Goal: Information Seeking & Learning: Learn about a topic

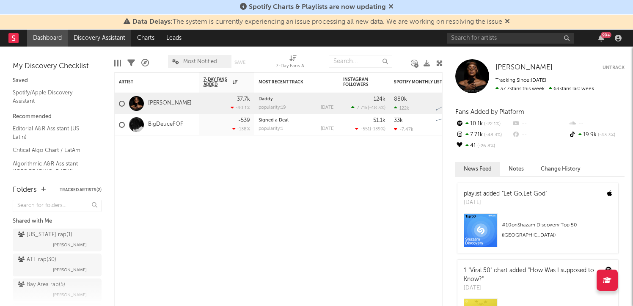
click at [114, 42] on link "Discovery Assistant" at bounding box center [99, 38] width 63 height 17
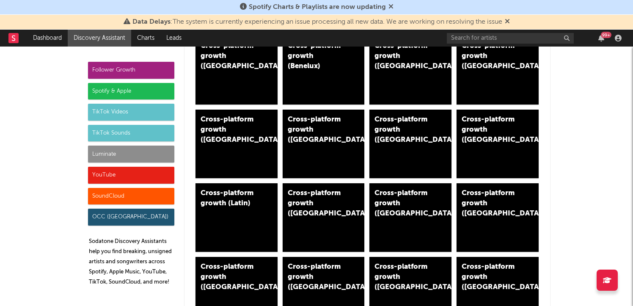
scroll to position [333, 0]
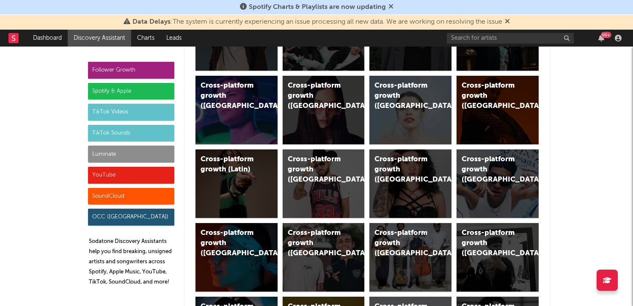
click at [142, 91] on div "Spotify & Apple" at bounding box center [131, 91] width 86 height 17
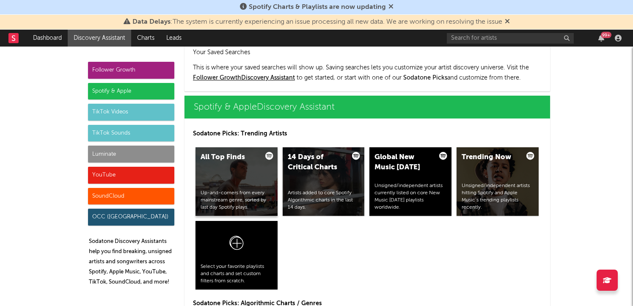
scroll to position [846, 0]
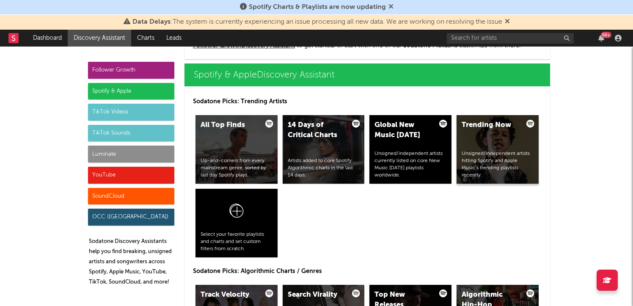
click at [501, 138] on div "Trending Now Unsigned/independent artists hitting Spotify and Apple Music’s tre…" at bounding box center [497, 149] width 82 height 69
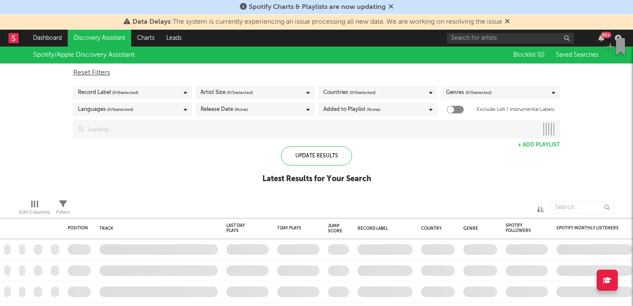
checkbox input "true"
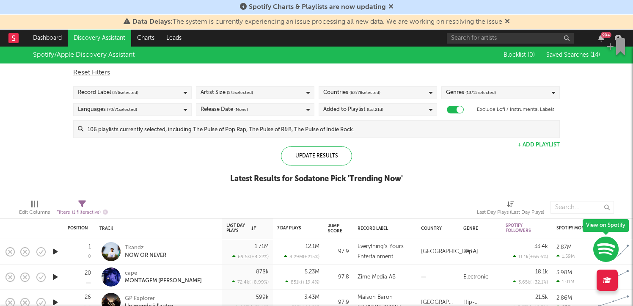
click at [83, 33] on link "Discovery Assistant" at bounding box center [99, 38] width 63 height 17
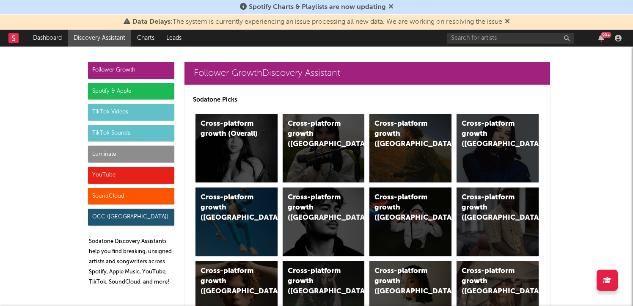
click at [135, 131] on div "TikTok Sounds" at bounding box center [131, 133] width 86 height 17
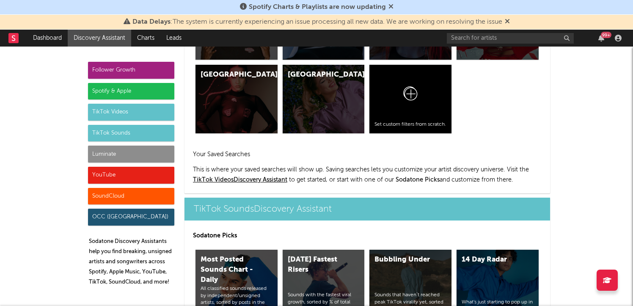
scroll to position [3067, 0]
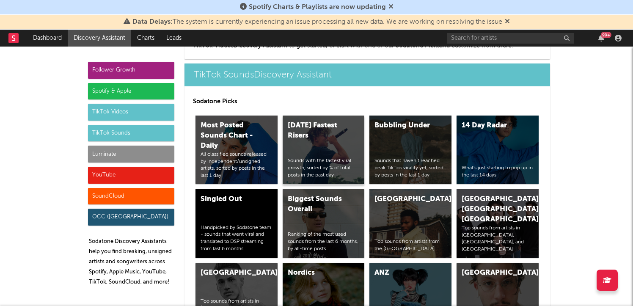
click at [321, 137] on div "[DATE] Fastest Risers" at bounding box center [317, 131] width 58 height 20
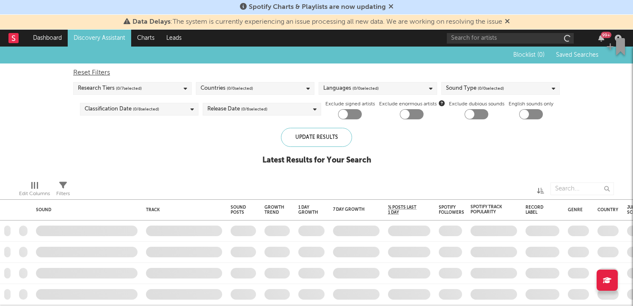
checkbox input "true"
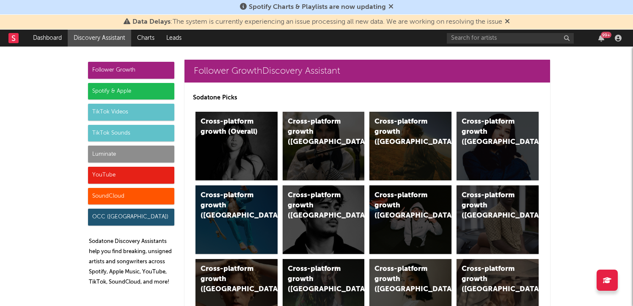
click at [128, 131] on div "TikTok Sounds" at bounding box center [131, 133] width 86 height 17
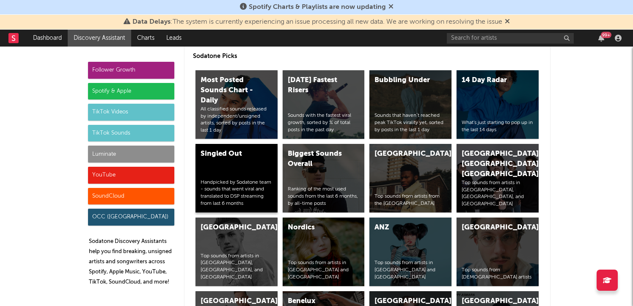
scroll to position [3115, 0]
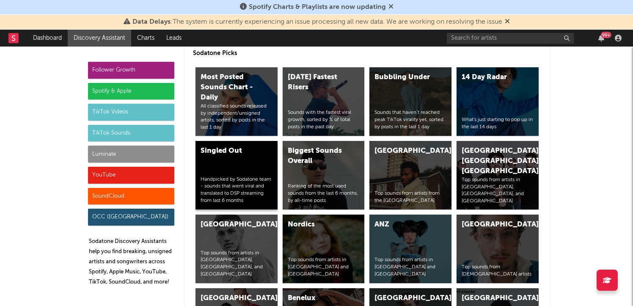
click at [246, 158] on div "Singled Out Handpicked by Sodatone team - sounds that went viral and translated…" at bounding box center [236, 175] width 82 height 69
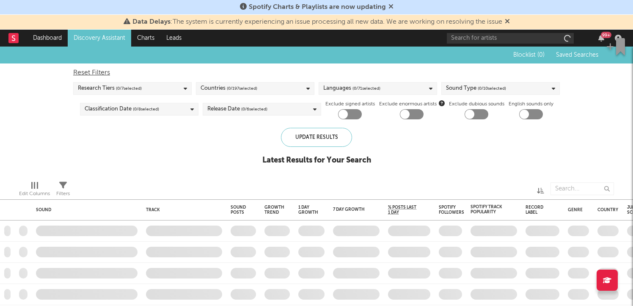
checkbox input "true"
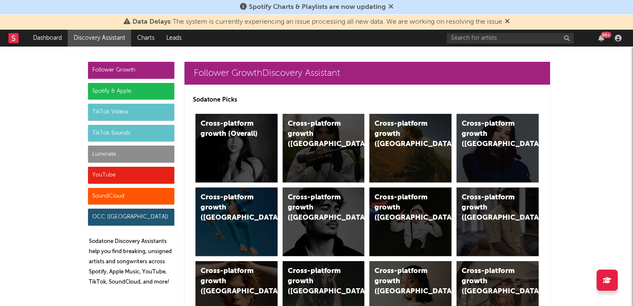
click at [157, 130] on div "TikTok Sounds" at bounding box center [131, 133] width 86 height 17
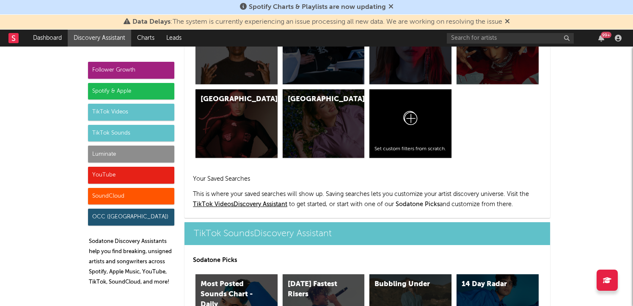
scroll to position [3067, 0]
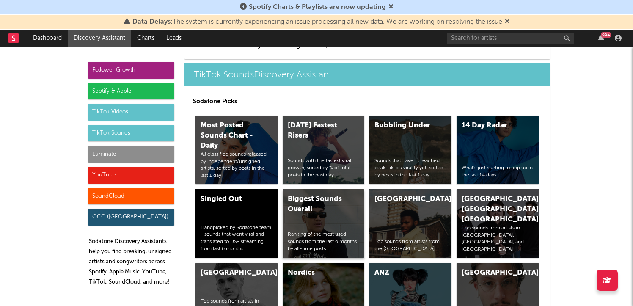
click at [309, 214] on div "Biggest Sounds Overall" at bounding box center [317, 204] width 58 height 20
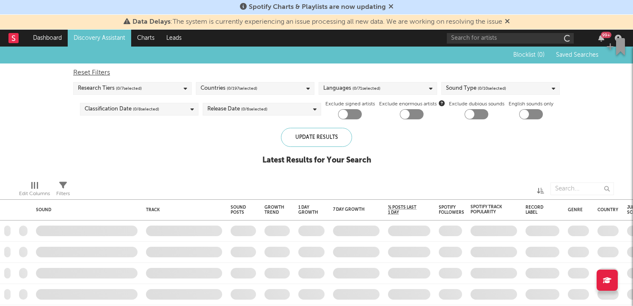
checkbox input "true"
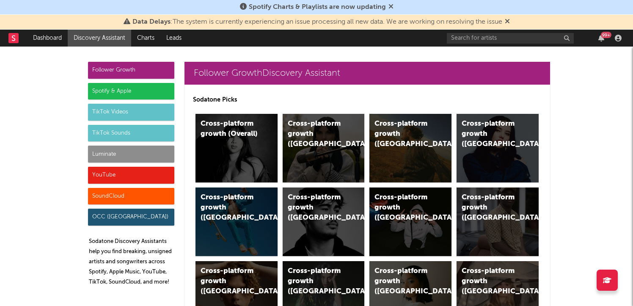
click at [107, 137] on div "TikTok Sounds" at bounding box center [131, 133] width 86 height 17
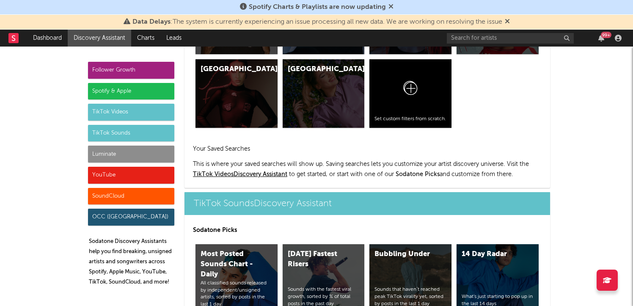
scroll to position [3067, 0]
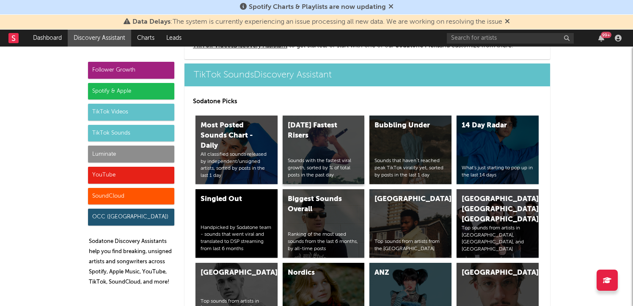
click at [294, 146] on div "[DATE] Fastest Risers Sounds with the fastest viral growth, sorted by % of tota…" at bounding box center [324, 149] width 82 height 69
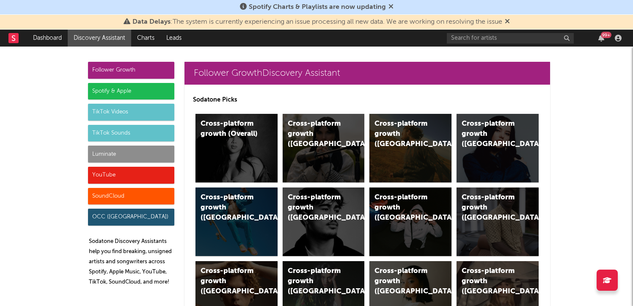
click at [104, 92] on div "Spotify & Apple" at bounding box center [131, 91] width 86 height 17
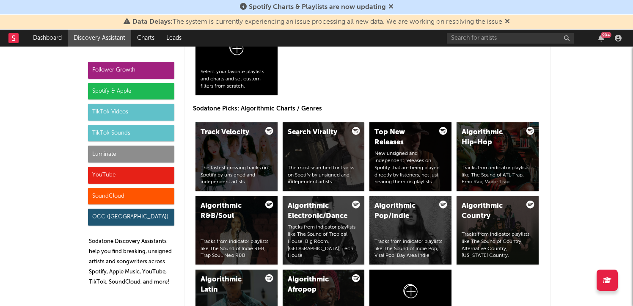
scroll to position [1003, 0]
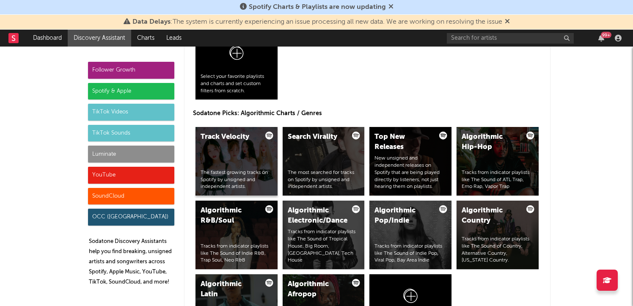
click at [229, 157] on div "Track Velocity The fastest growing tracks on Spotify by unsigned and independen…" at bounding box center [236, 161] width 82 height 69
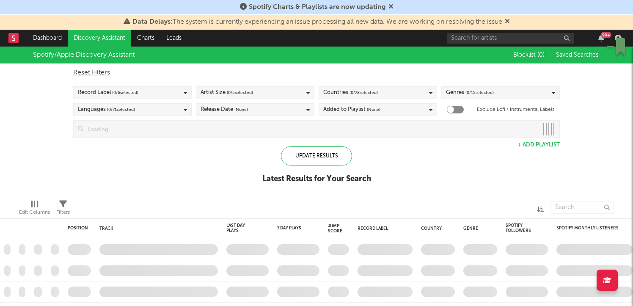
checkbox input "true"
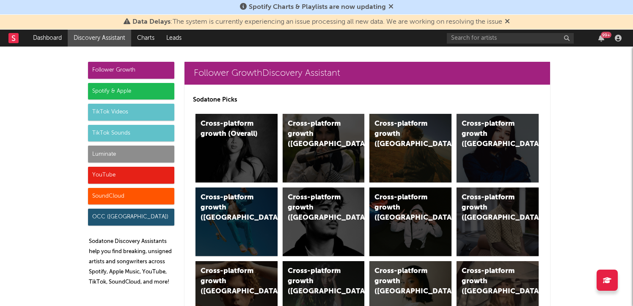
click at [130, 91] on div "Spotify & Apple" at bounding box center [131, 91] width 86 height 17
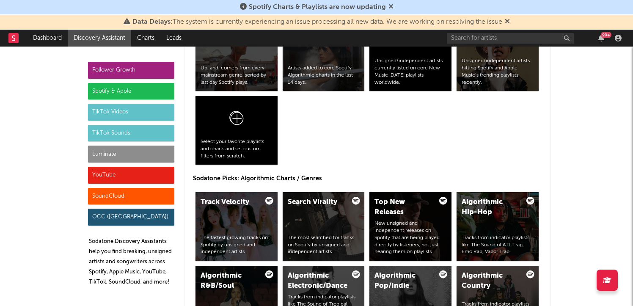
scroll to position [951, 0]
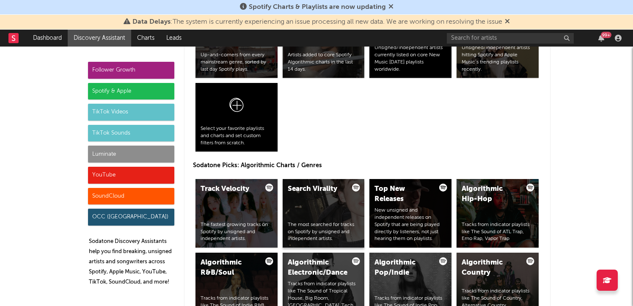
click at [300, 200] on div "Search Virality The most searched for tracks on Spotify by unsigned and indepen…" at bounding box center [324, 213] width 82 height 69
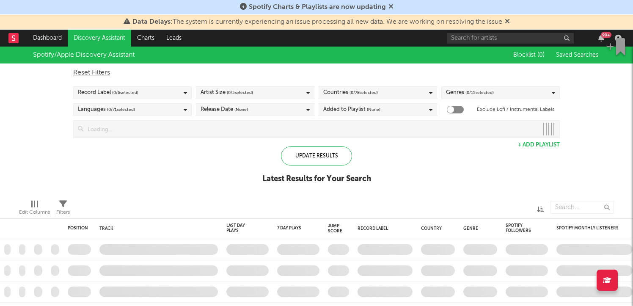
checkbox input "true"
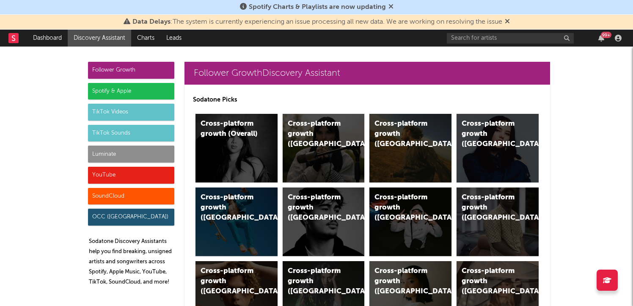
click at [143, 89] on div "Spotify & Apple" at bounding box center [131, 91] width 86 height 17
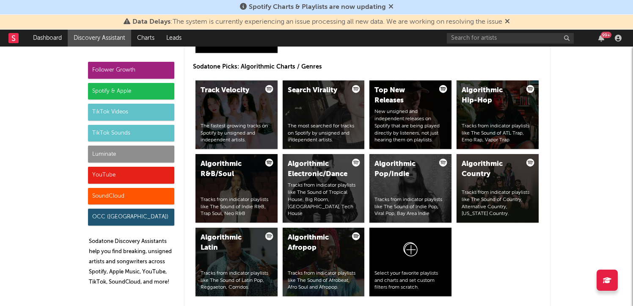
scroll to position [1051, 0]
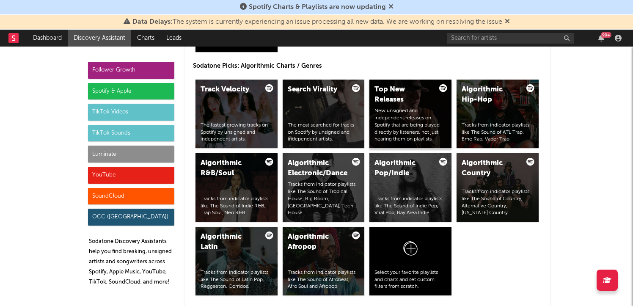
click at [408, 115] on div "New unsigned and independent releases on Spotify that are being played directly…" at bounding box center [410, 125] width 72 height 36
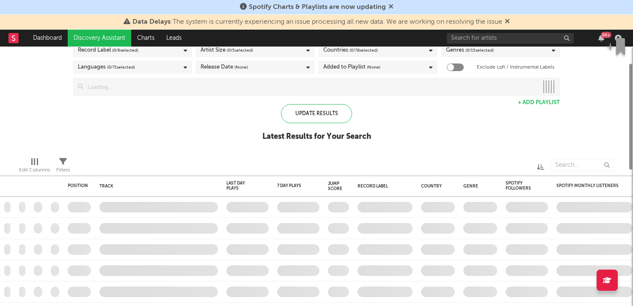
checkbox input "true"
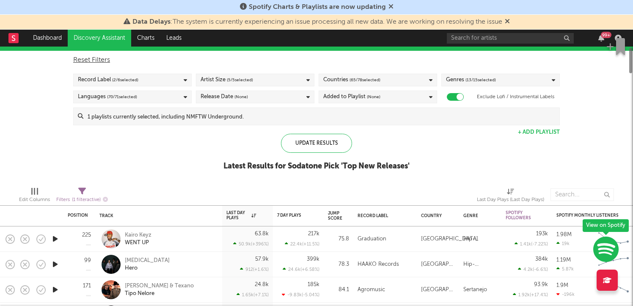
click at [326, 118] on input at bounding box center [321, 116] width 476 height 17
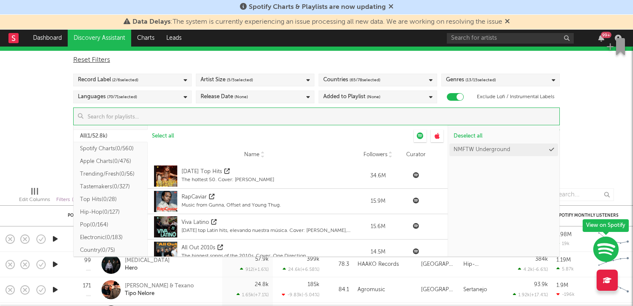
click at [89, 149] on button "Spotify Charts ( 0/560 )" at bounding box center [111, 148] width 74 height 13
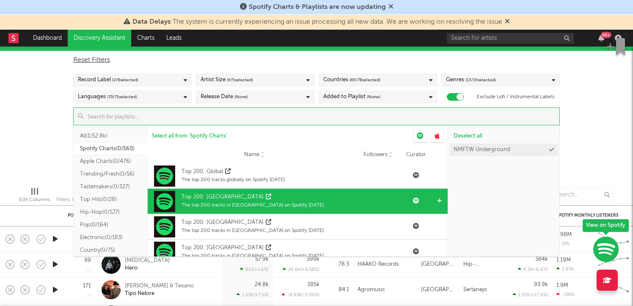
click at [207, 198] on div "Top 200: [GEOGRAPHIC_DATA]" at bounding box center [222, 197] width 82 height 8
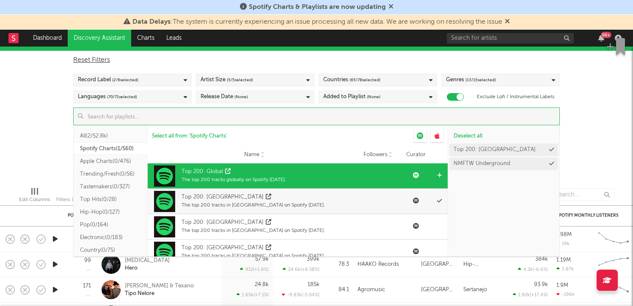
click at [203, 175] on div "Top 200: Global" at bounding box center [201, 172] width 41 height 8
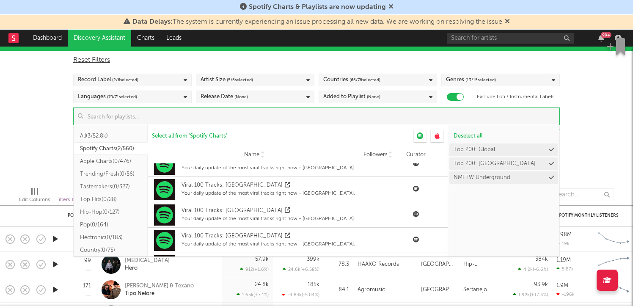
scroll to position [1916, 0]
click at [57, 138] on div "Spotify/Apple Discovery Assistant Blocklist ( 0 ) Saved Searches ( 14 ) Reset F…" at bounding box center [316, 107] width 633 height 146
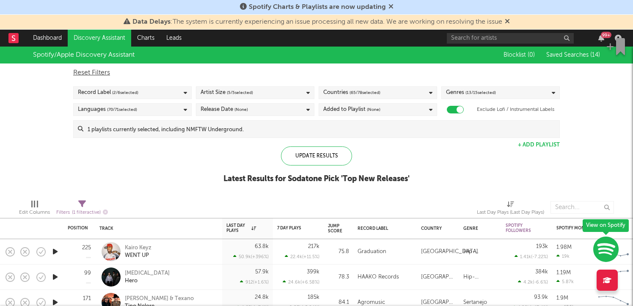
click at [553, 51] on div "Blocklist ( 0 ) Saved Searches ( 14 )" at bounding box center [547, 55] width 106 height 17
click at [553, 52] on span "Saved Searches ( 14 )" at bounding box center [573, 55] width 54 height 6
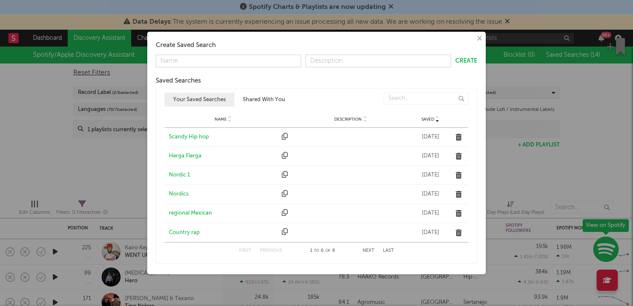
click at [367, 250] on button "Next" at bounding box center [369, 250] width 12 height 5
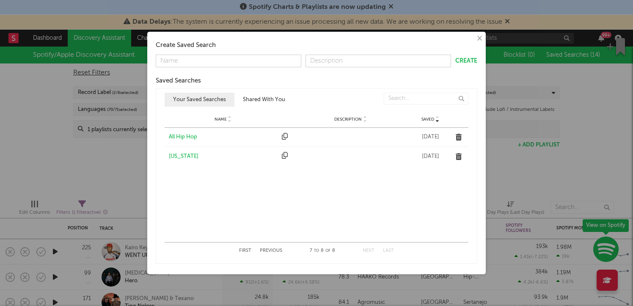
click at [176, 134] on div "All Hip Hop" at bounding box center [223, 137] width 109 height 8
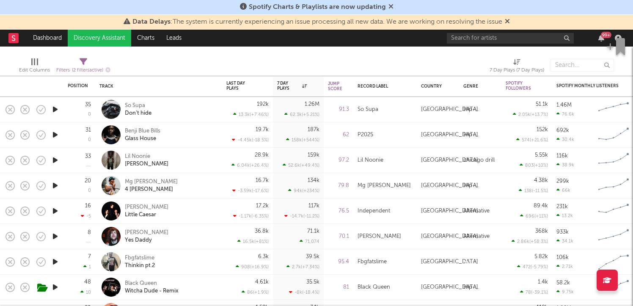
drag, startPoint x: 166, startPoint y: 182, endPoint x: 174, endPoint y: 181, distance: 8.6
click at [174, 181] on div "Mg [PERSON_NAME] 4 [PERSON_NAME]" at bounding box center [170, 185] width 91 height 15
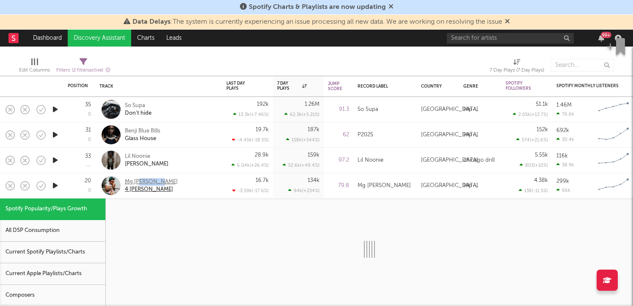
select select "1w"
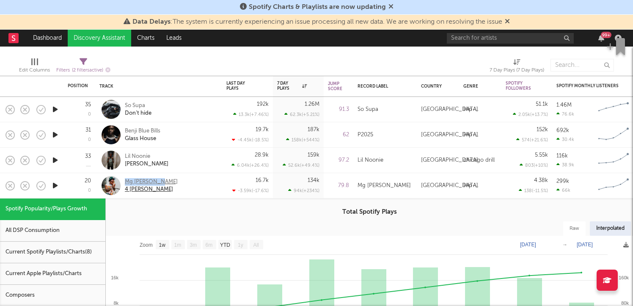
copy div "Mg [PERSON_NAME]"
drag, startPoint x: 174, startPoint y: 179, endPoint x: 124, endPoint y: 180, distance: 49.5
click at [125, 180] on div "Mg [PERSON_NAME] 4 [PERSON_NAME]" at bounding box center [170, 185] width 91 height 15
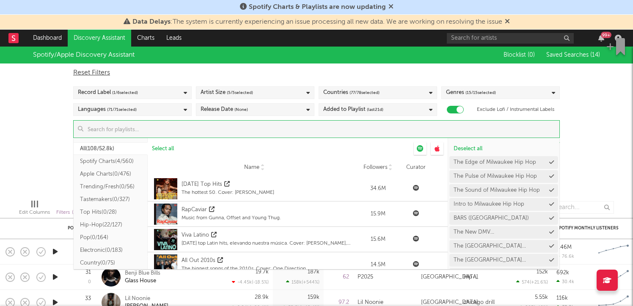
click at [245, 133] on input at bounding box center [321, 129] width 476 height 17
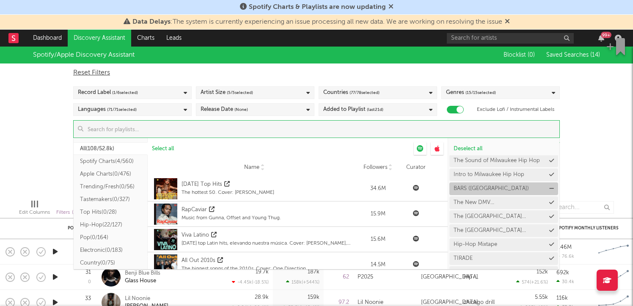
click at [552, 188] on icon at bounding box center [551, 188] width 5 height 5
click at [0, 0] on icon at bounding box center [0, 0] width 0 height 0
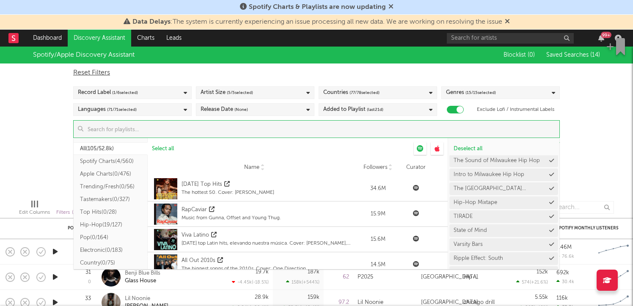
click at [0, 0] on icon at bounding box center [0, 0] width 0 height 0
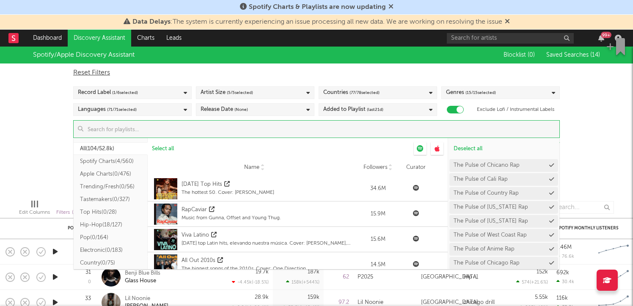
scroll to position [1338, 0]
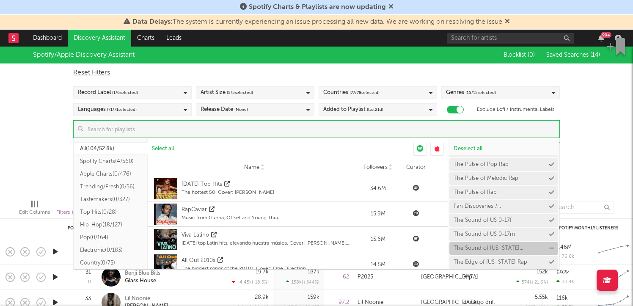
click at [550, 246] on icon at bounding box center [551, 247] width 5 height 5
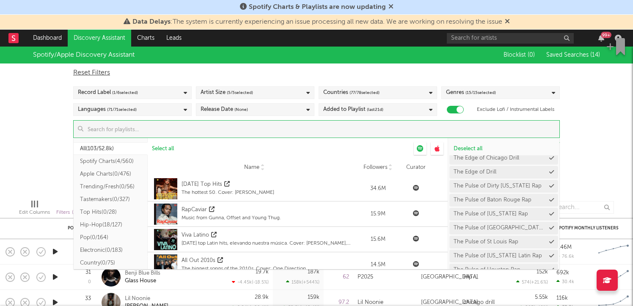
scroll to position [969, 0]
click at [550, 212] on icon at bounding box center [551, 212] width 5 height 5
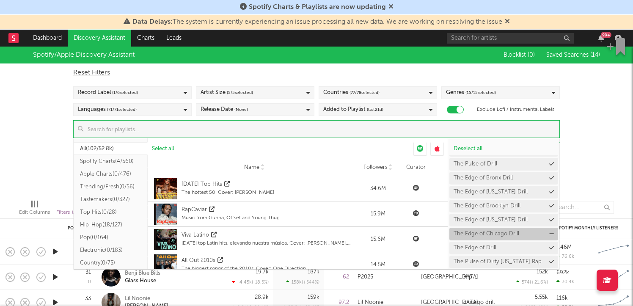
click at [550, 234] on icon at bounding box center [551, 233] width 5 height 5
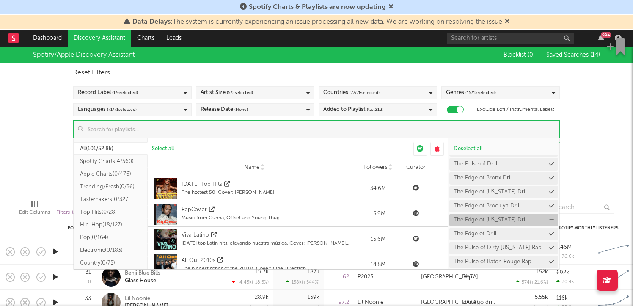
click at [550, 217] on icon at bounding box center [551, 219] width 5 height 5
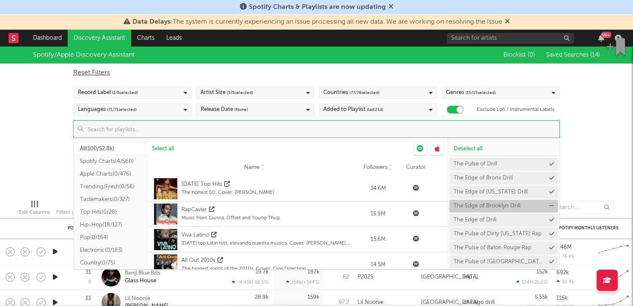
click at [550, 204] on icon at bounding box center [551, 205] width 5 height 5
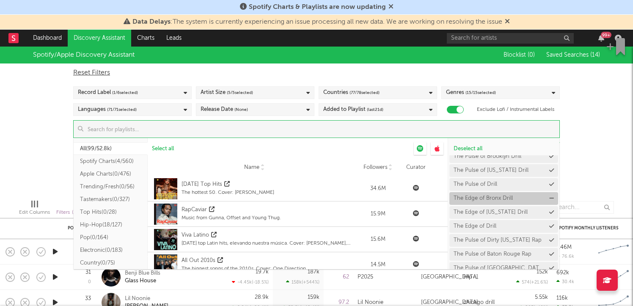
click at [550, 195] on icon at bounding box center [551, 197] width 5 height 5
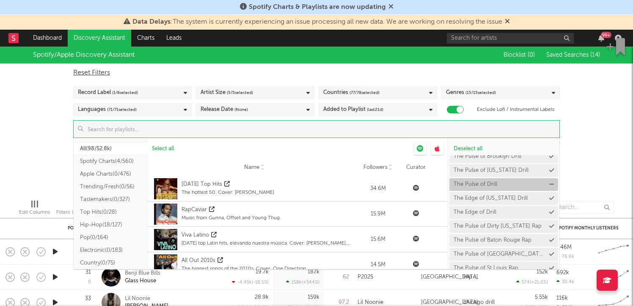
click at [550, 187] on icon at bounding box center [551, 183] width 5 height 5
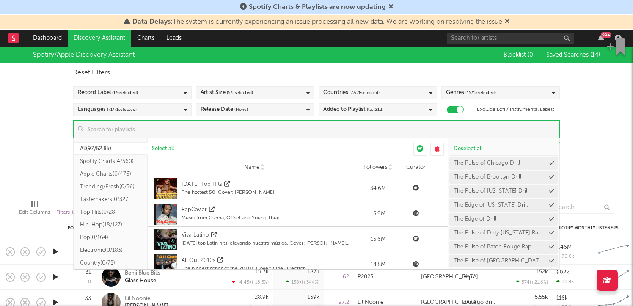
scroll to position [852, 0]
click at [549, 189] on icon at bounding box center [551, 189] width 5 height 5
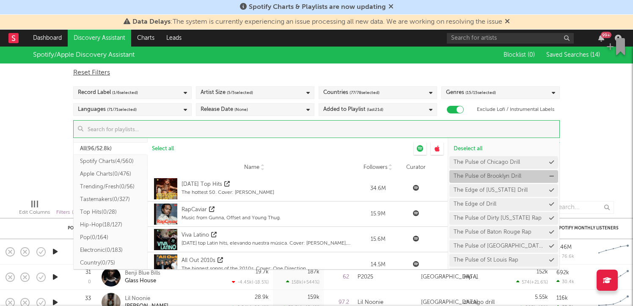
click at [548, 178] on button "The Pulse of Brooklyn Drill" at bounding box center [503, 176] width 109 height 13
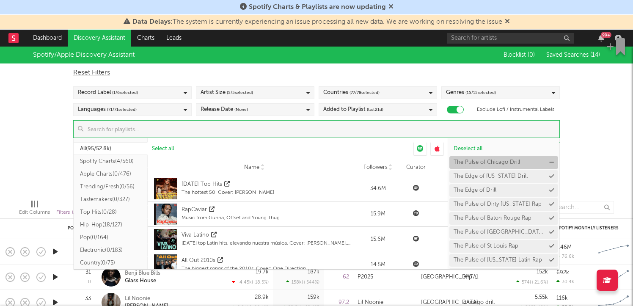
click at [548, 163] on button "The Pulse of Chicago Drill" at bounding box center [503, 162] width 109 height 13
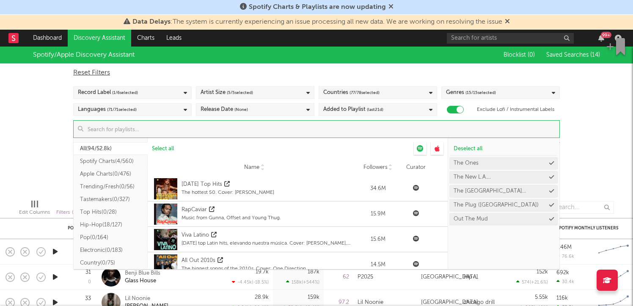
scroll to position [0, 0]
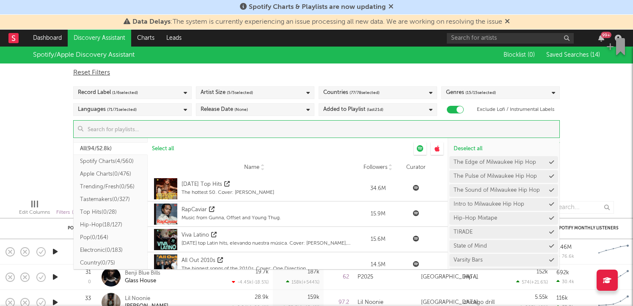
click at [613, 165] on div "Spotify/Apple Discovery Assistant Blocklist ( 0 ) Saved Searches ( 14 ) Reset F…" at bounding box center [316, 120] width 633 height 146
